Goal: Transaction & Acquisition: Book appointment/travel/reservation

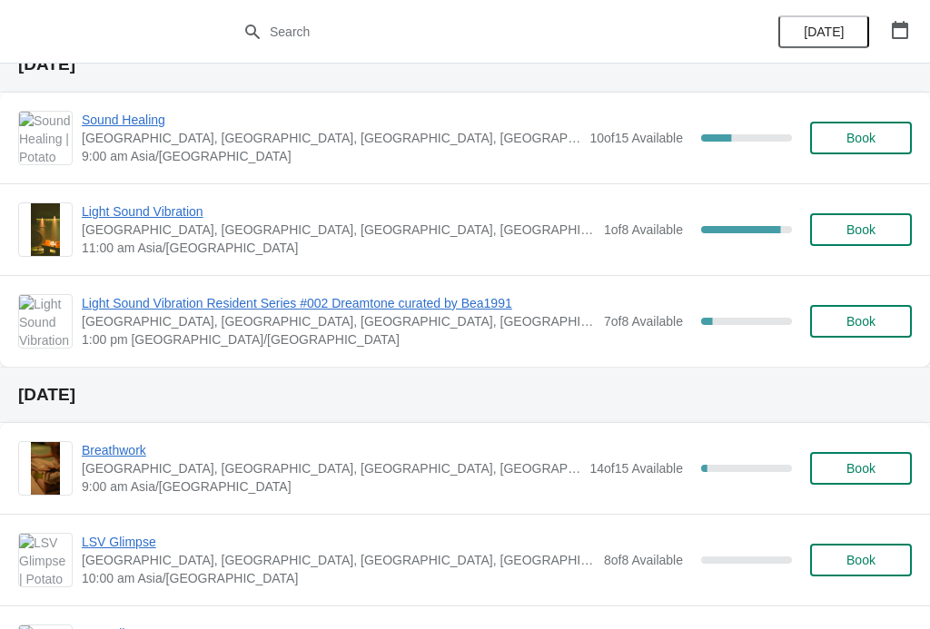
scroll to position [495, 0]
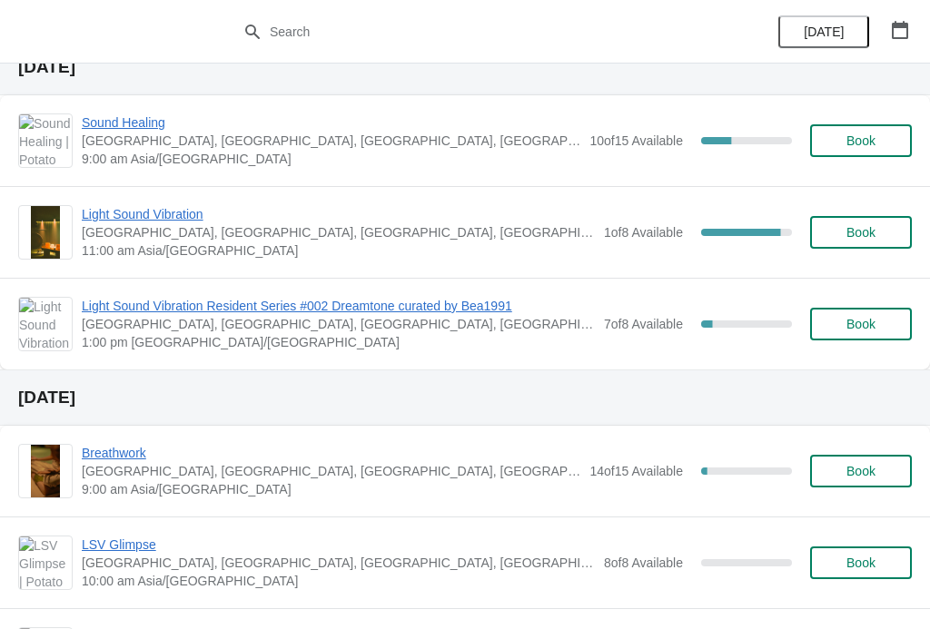
click at [104, 217] on span "Light Sound Vibration" at bounding box center [338, 214] width 513 height 18
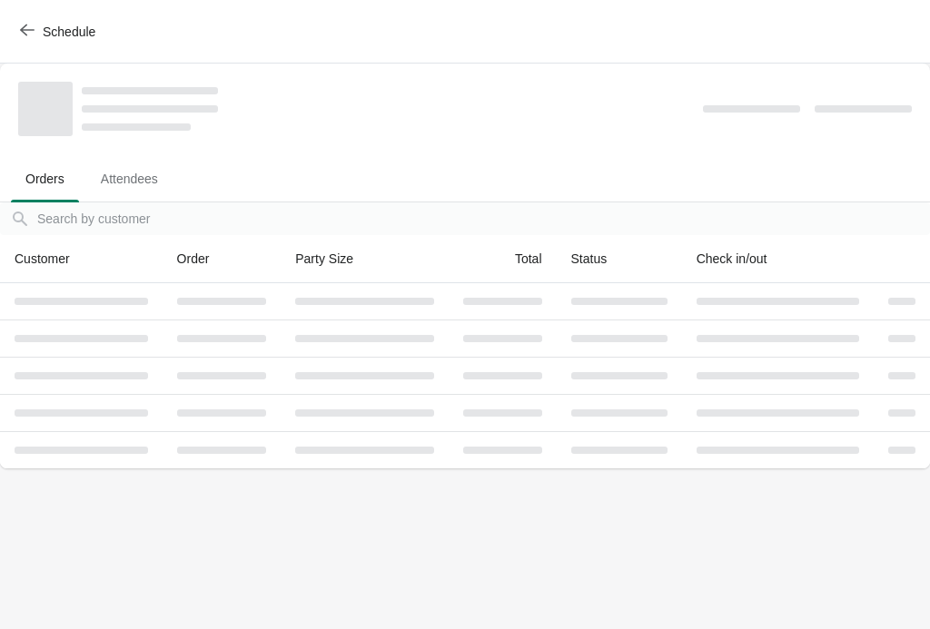
scroll to position [0, 0]
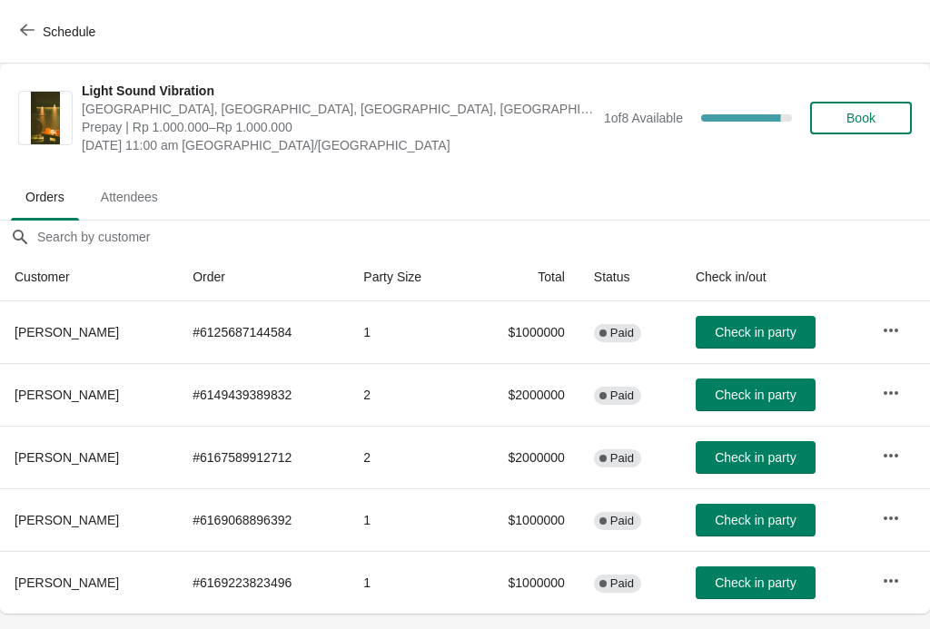
click at [41, 29] on span "Schedule" at bounding box center [60, 31] width 72 height 17
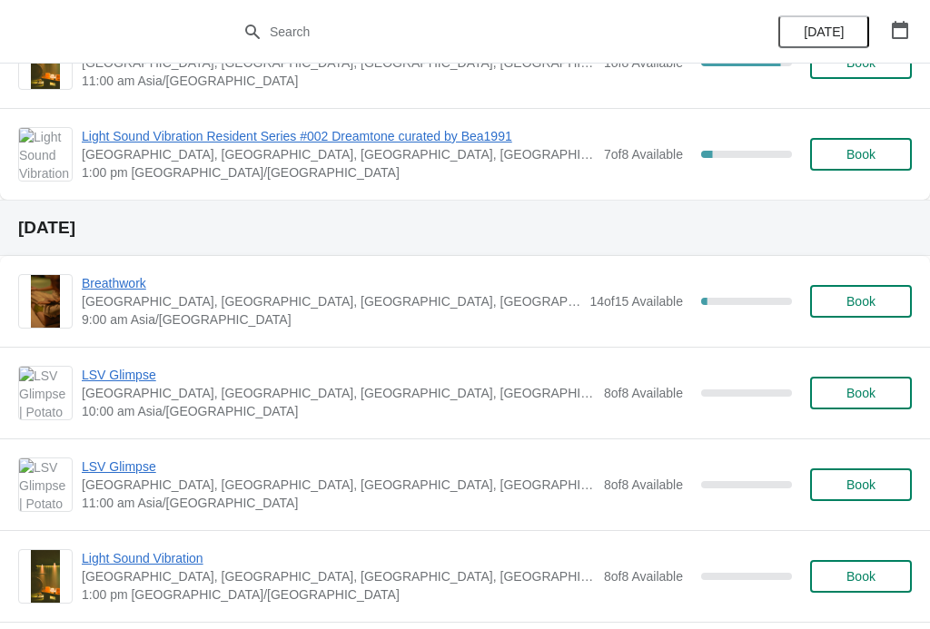
scroll to position [668, 0]
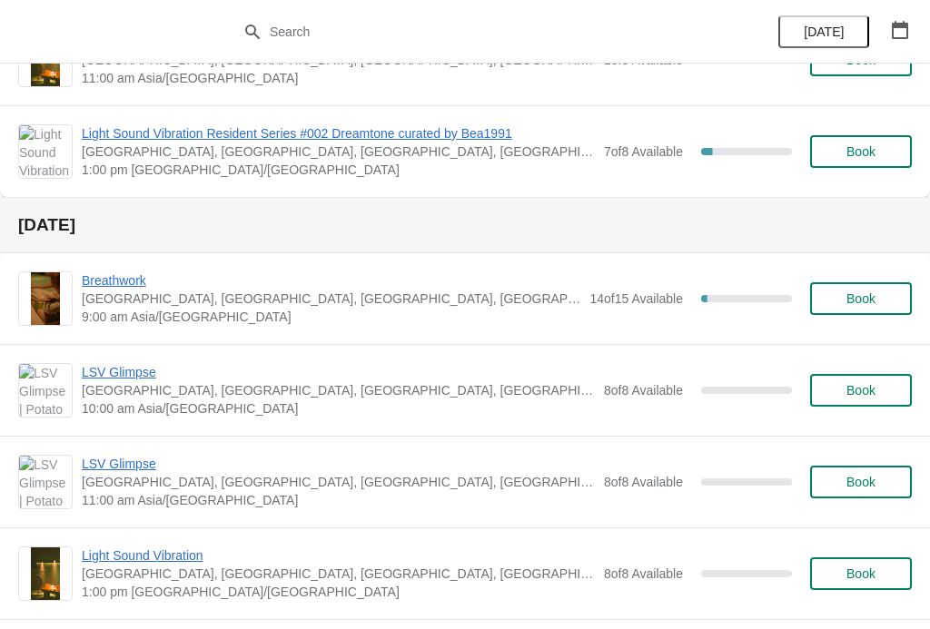
click at [106, 378] on span "LSV Glimpse" at bounding box center [338, 372] width 513 height 18
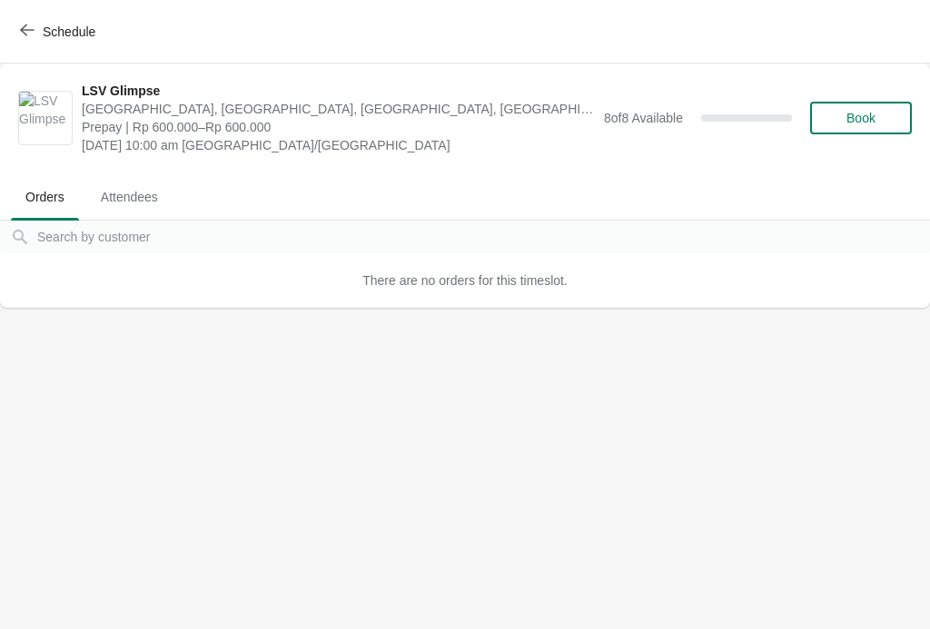
scroll to position [0, 0]
click at [25, 45] on button "Schedule" at bounding box center [59, 31] width 101 height 33
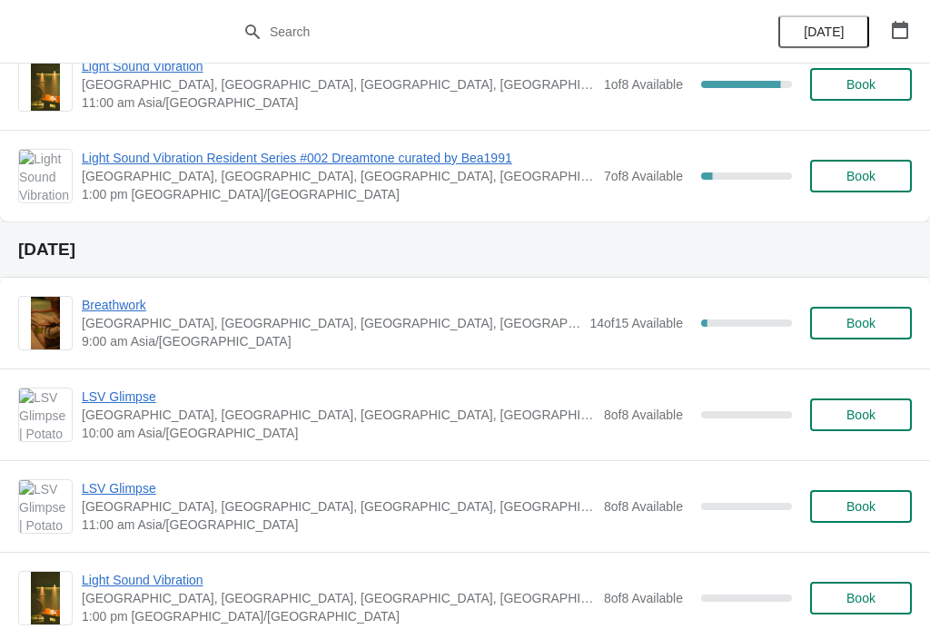
scroll to position [672, 0]
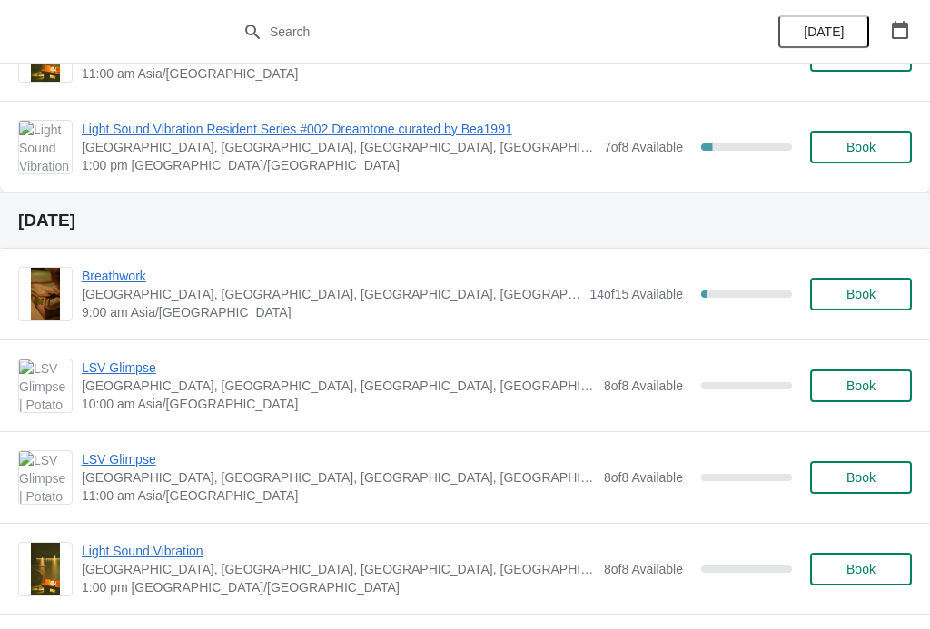
click at [131, 361] on span "LSV Glimpse" at bounding box center [338, 368] width 513 height 18
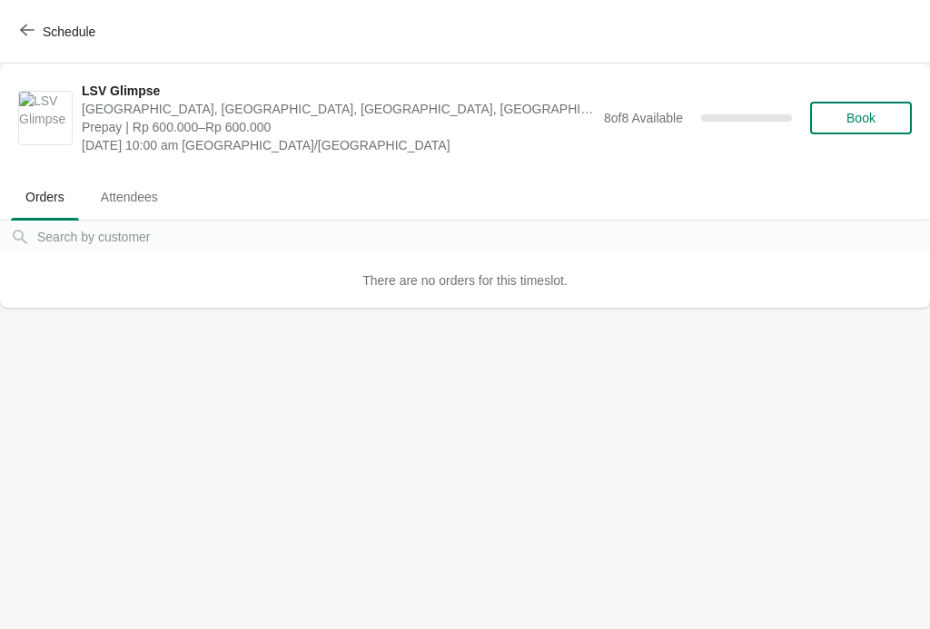
scroll to position [0, 0]
click at [866, 111] on span "Book" at bounding box center [861, 118] width 29 height 15
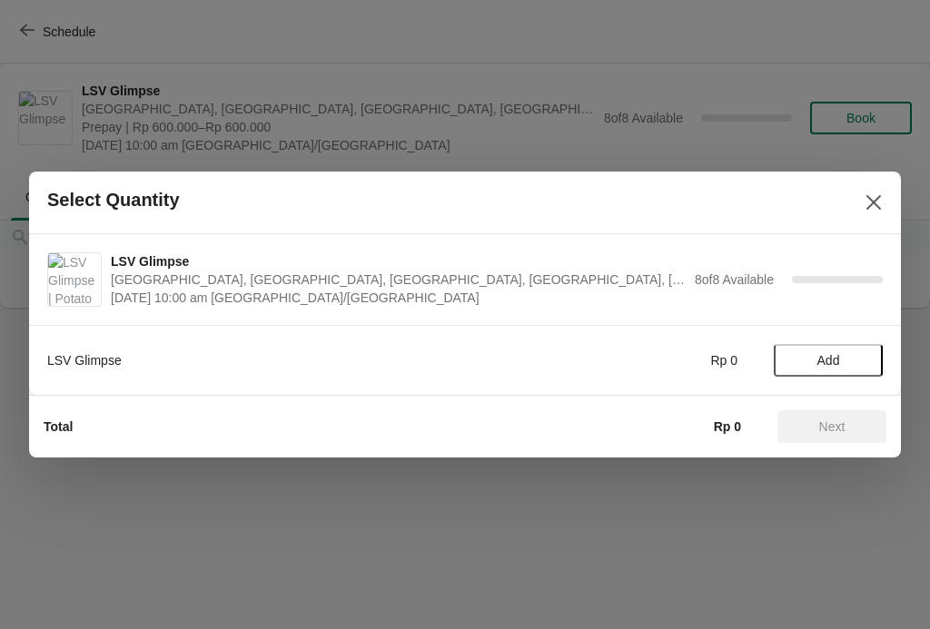
click at [869, 372] on button "Add" at bounding box center [828, 360] width 109 height 33
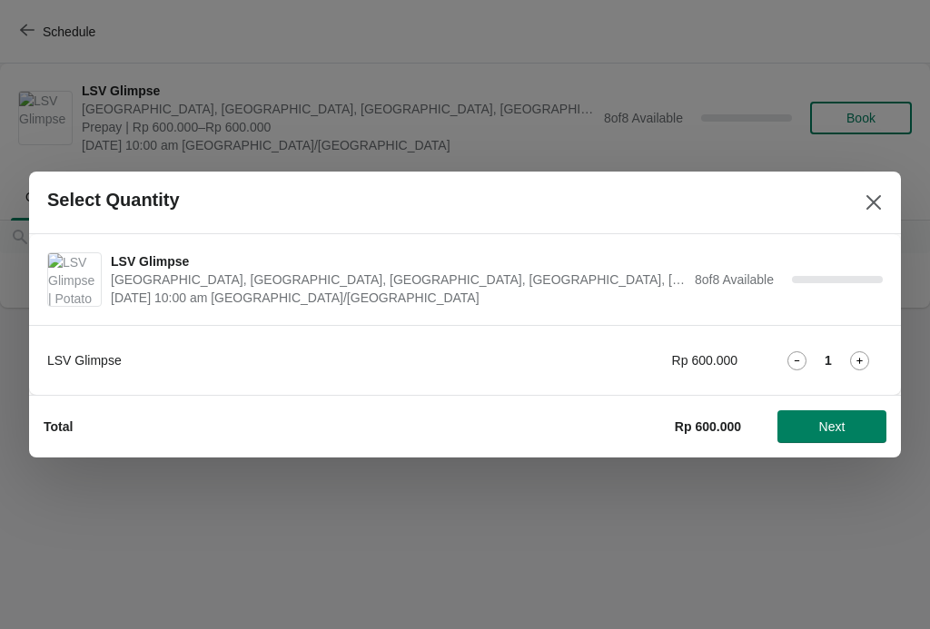
click at [851, 369] on icon at bounding box center [859, 361] width 19 height 19
click at [854, 422] on span "Next" at bounding box center [832, 427] width 80 height 15
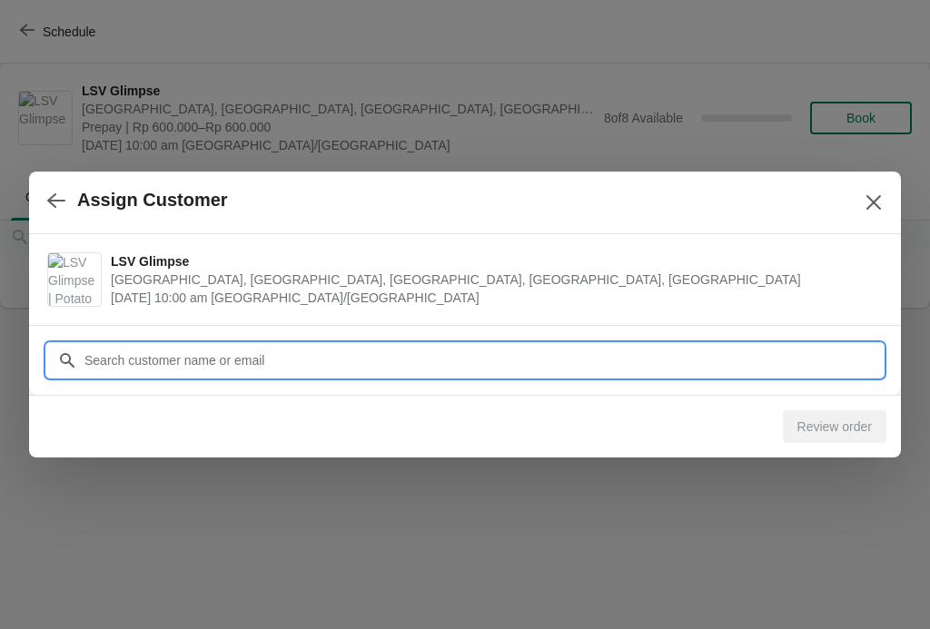
click at [688, 351] on input "Customer" at bounding box center [483, 360] width 799 height 33
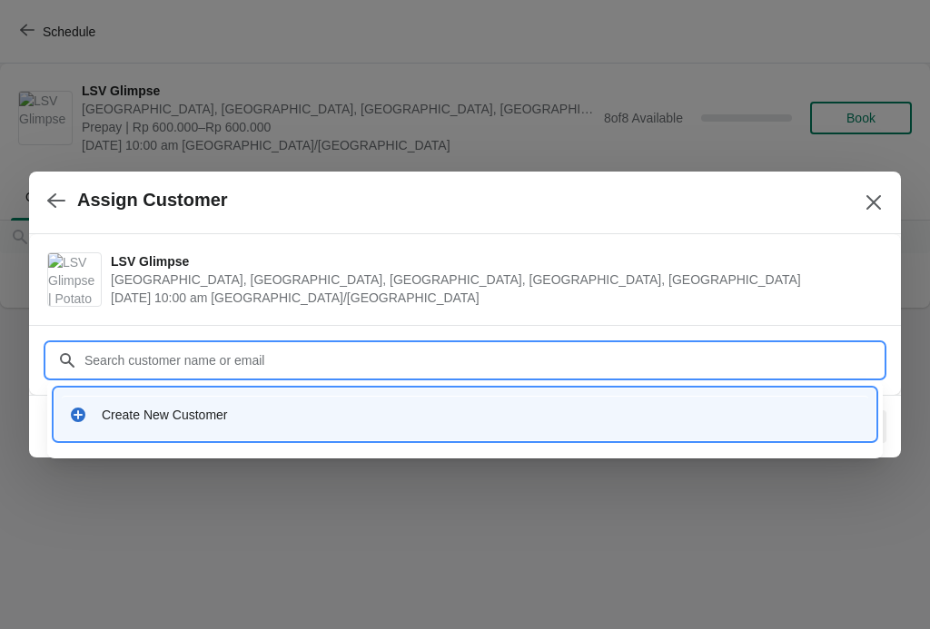
click at [112, 402] on div "Create New Customer" at bounding box center [465, 414] width 807 height 37
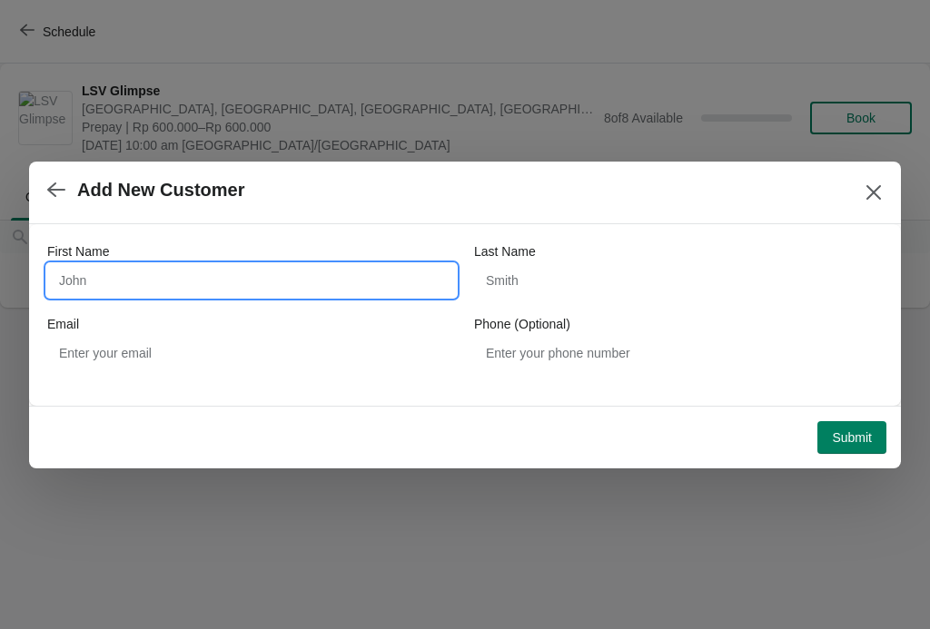
click at [103, 269] on input "First Name" at bounding box center [251, 280] width 409 height 33
type input "Ziyu"
click at [655, 253] on div "Last Name" at bounding box center [678, 252] width 409 height 18
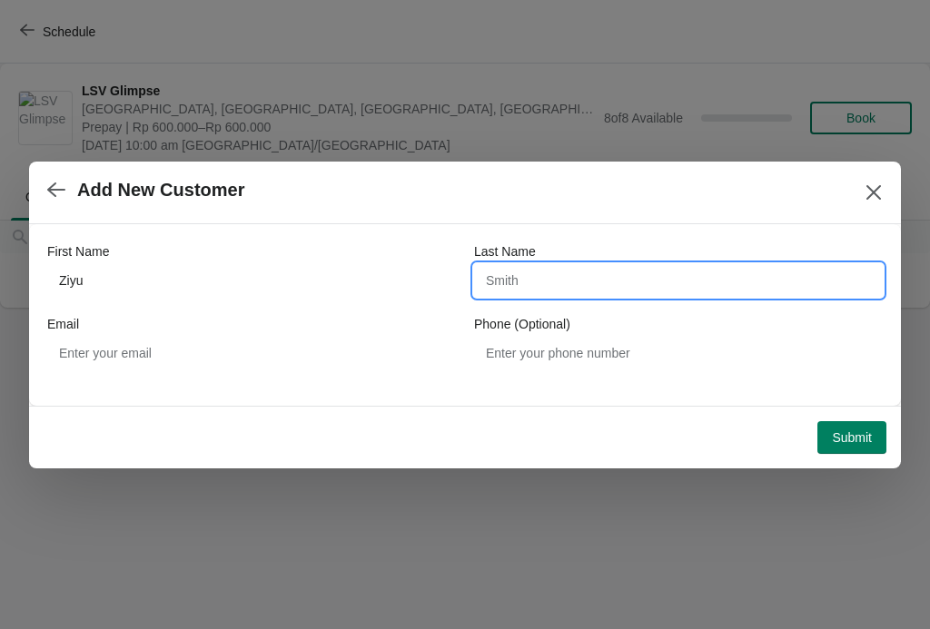
click at [605, 285] on input "Last Name" at bounding box center [678, 280] width 409 height 33
type input "He"
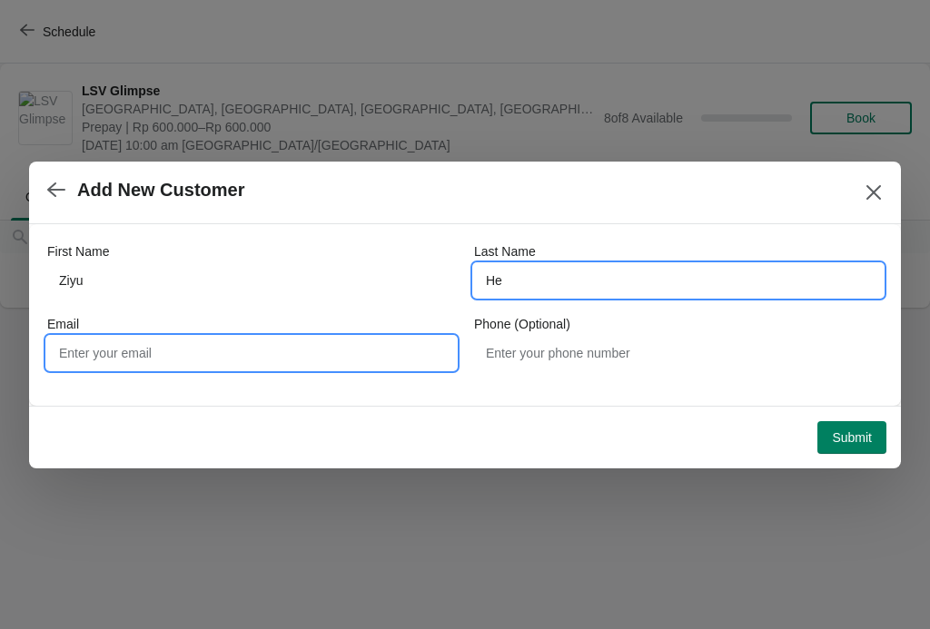
click at [323, 353] on input "Email" at bounding box center [251, 353] width 409 height 33
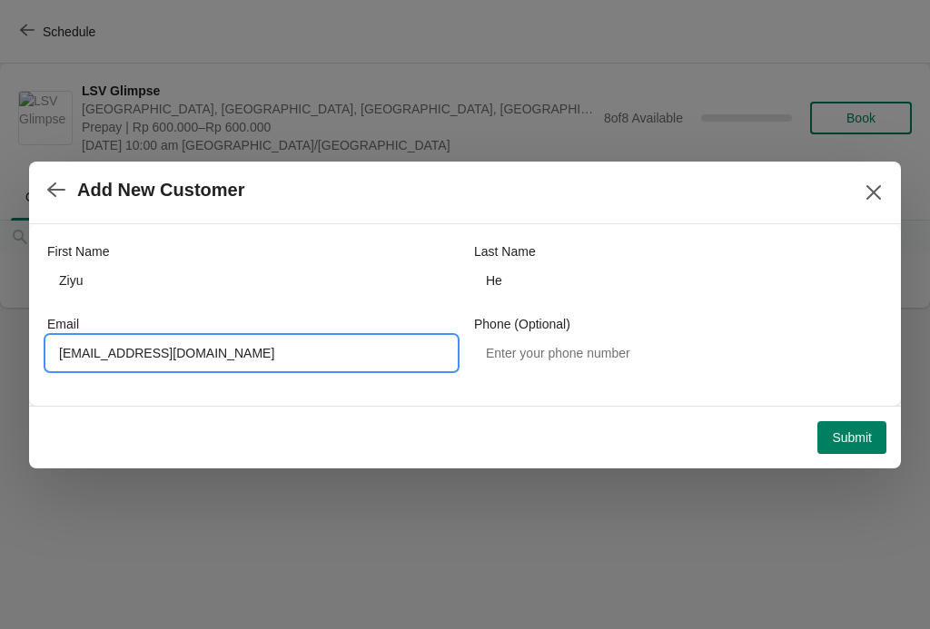
type input "willisziyuhe@gmail.com"
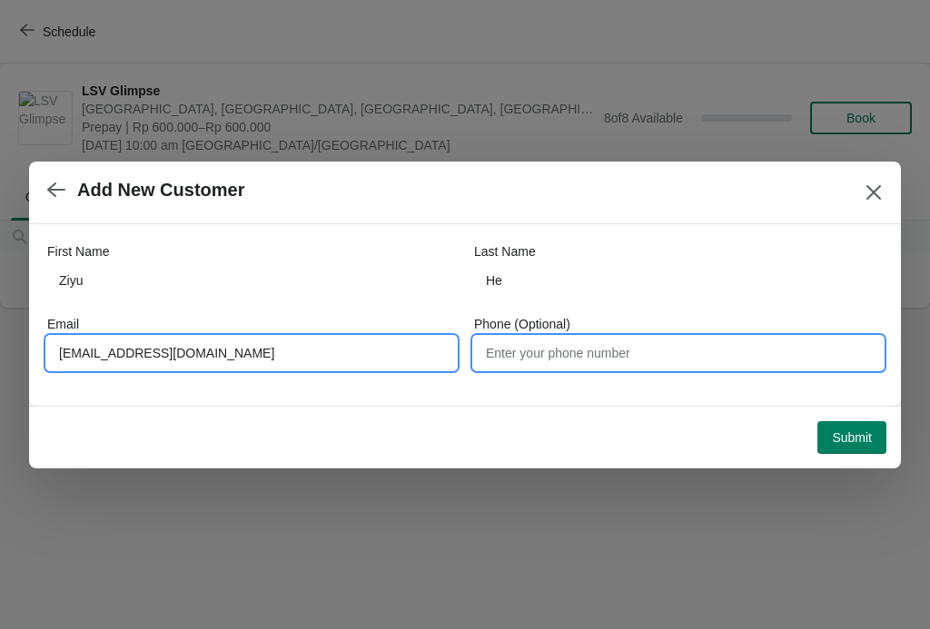
click at [604, 339] on input "Phone (Optional)" at bounding box center [678, 353] width 409 height 33
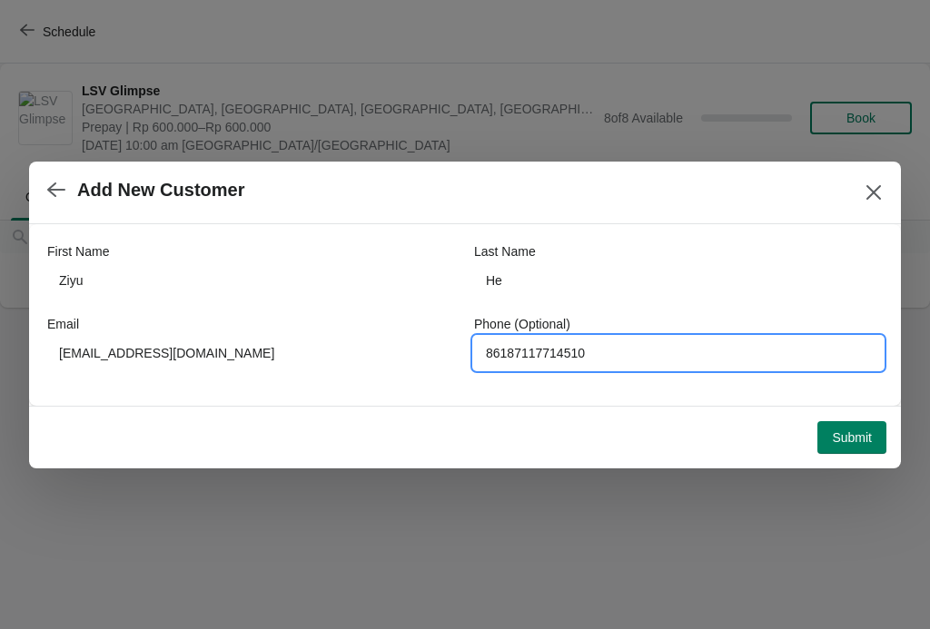
type input "86187117714510"
click at [855, 437] on span "Submit" at bounding box center [852, 438] width 40 height 15
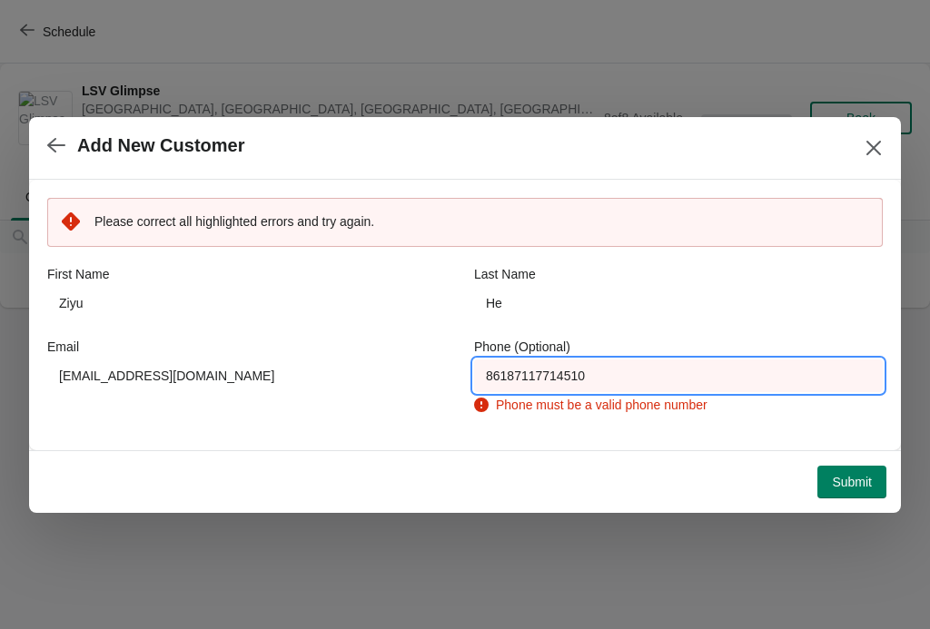
click at [870, 364] on input "86187117714510" at bounding box center [678, 376] width 409 height 33
click at [728, 361] on input "86187117714510" at bounding box center [678, 376] width 409 height 33
click at [529, 374] on input "86187117714510" at bounding box center [678, 376] width 409 height 33
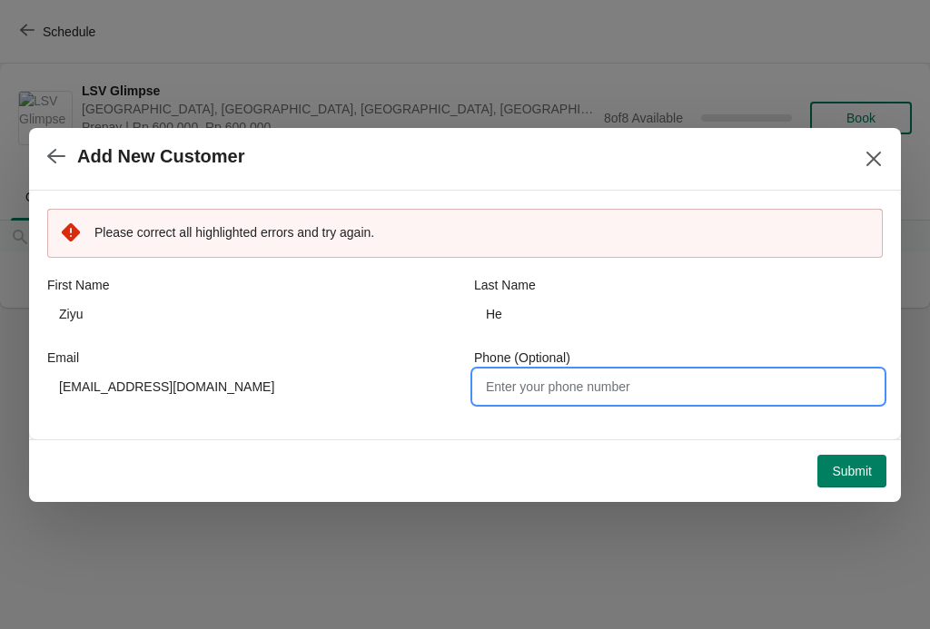
click at [826, 477] on button "Submit" at bounding box center [852, 471] width 69 height 33
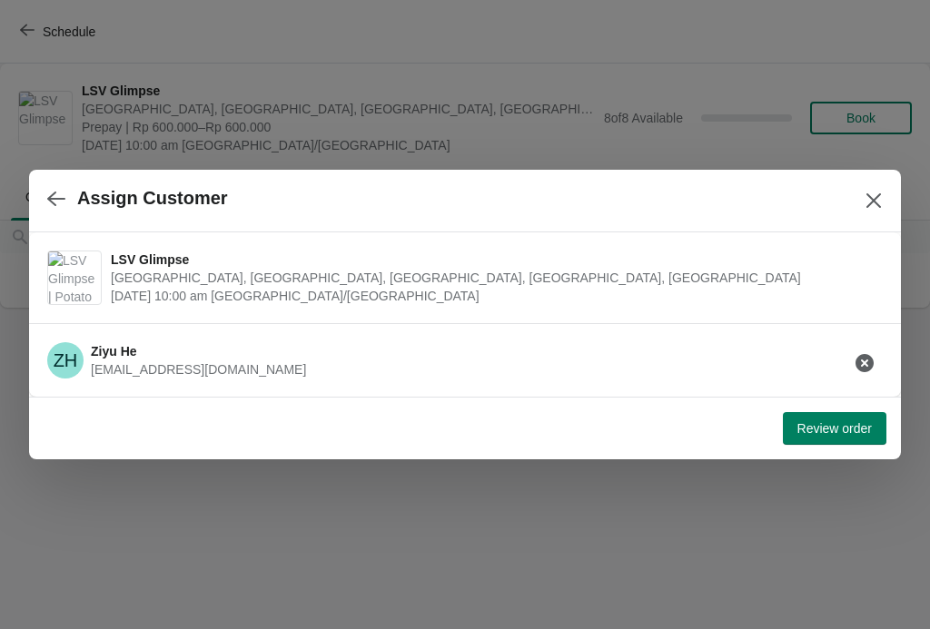
click at [851, 407] on div "Review order" at bounding box center [461, 425] width 850 height 40
click at [817, 428] on span "Review order" at bounding box center [835, 428] width 74 height 15
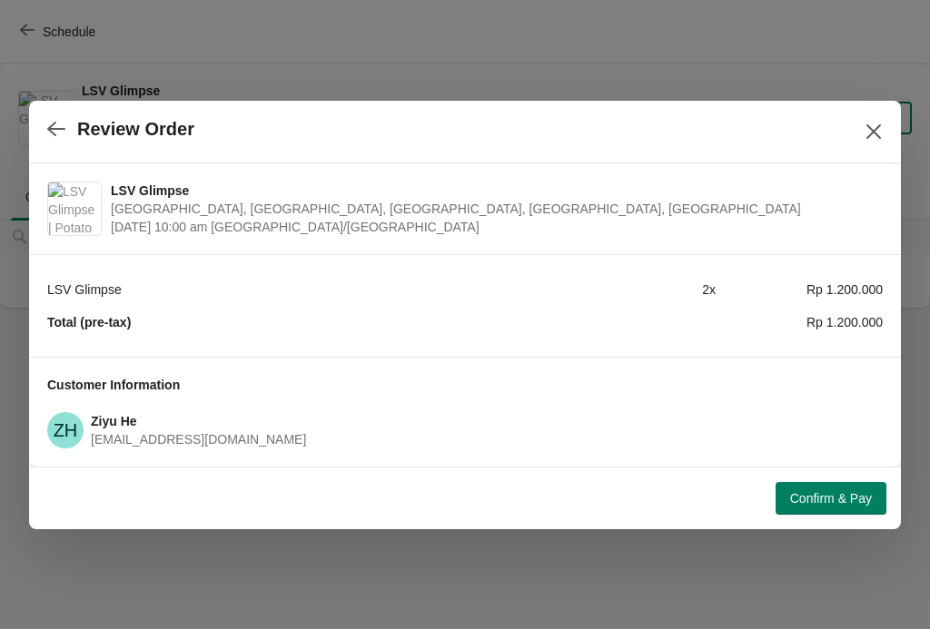
click at [780, 490] on button "Confirm & Pay" at bounding box center [831, 498] width 111 height 33
